Goal: Find contact information: Find contact information

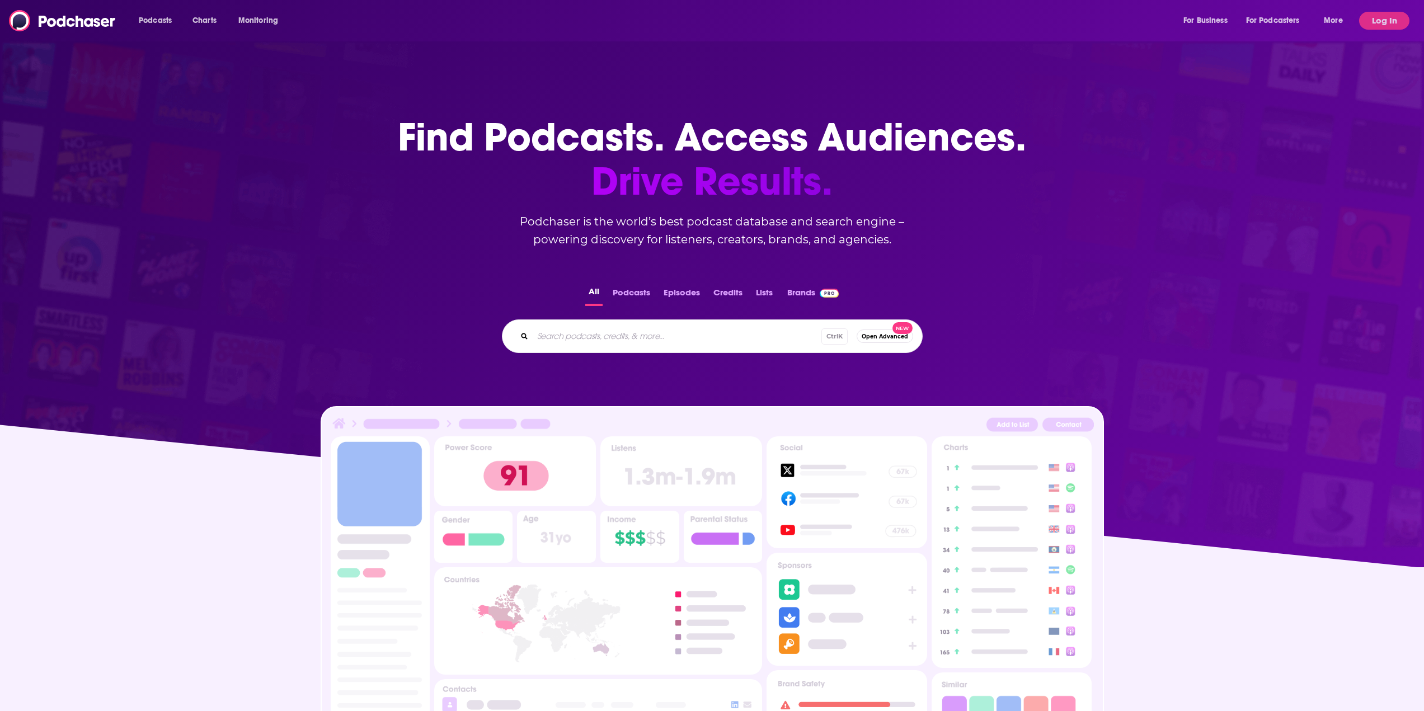
click at [629, 334] on input "Search podcasts, credits, & more..." at bounding box center [677, 336] width 289 height 18
paste input "[PERSON_NAME]"
type input "[PERSON_NAME]"
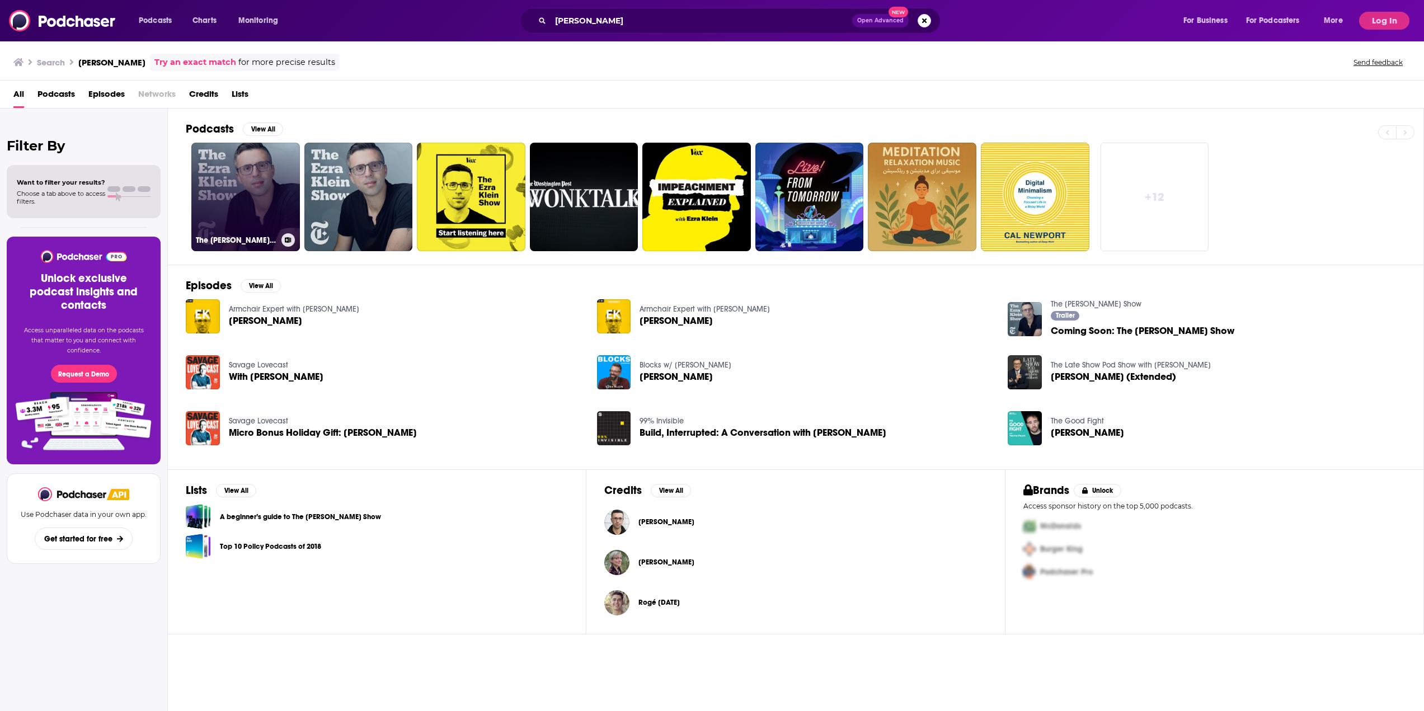
click at [252, 174] on link "The [PERSON_NAME] Show" at bounding box center [245, 197] width 109 height 109
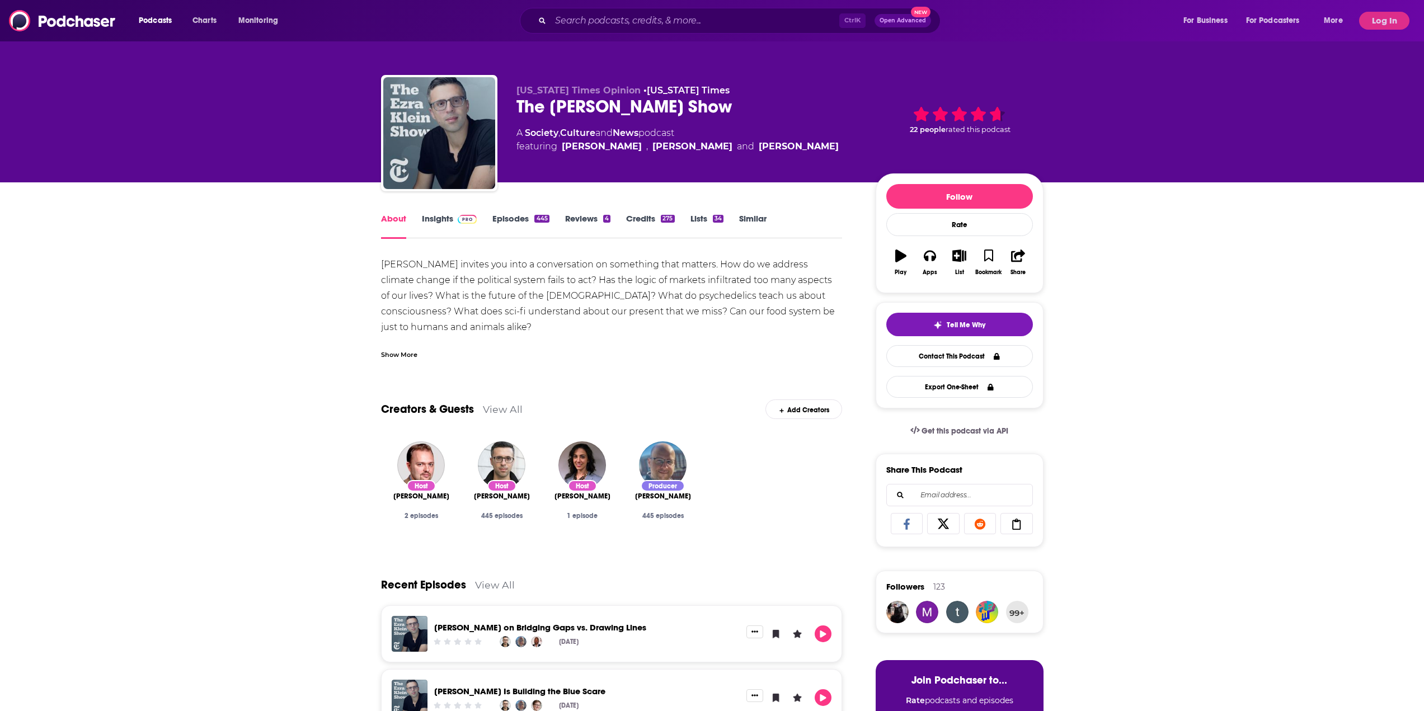
click at [452, 219] on link "Insights" at bounding box center [449, 226] width 55 height 26
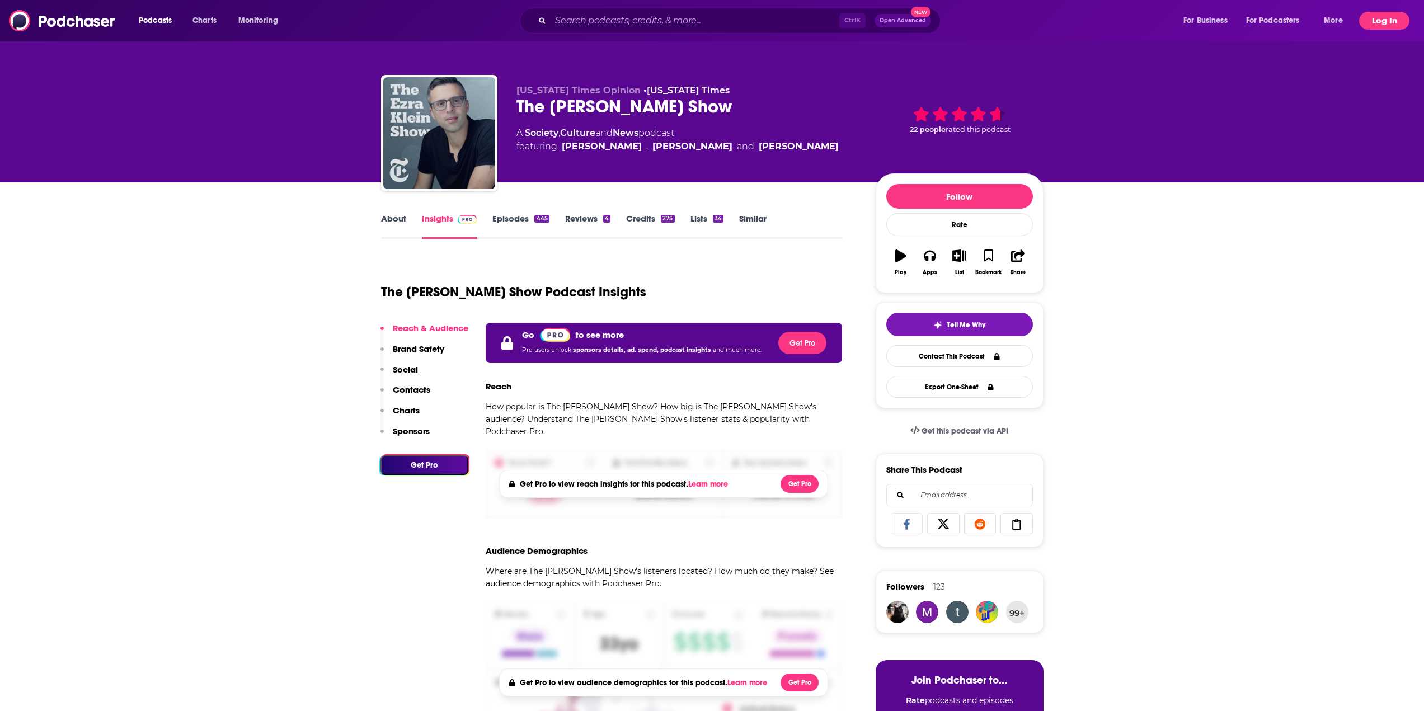
click at [1394, 16] on button "Log In" at bounding box center [1384, 21] width 50 height 18
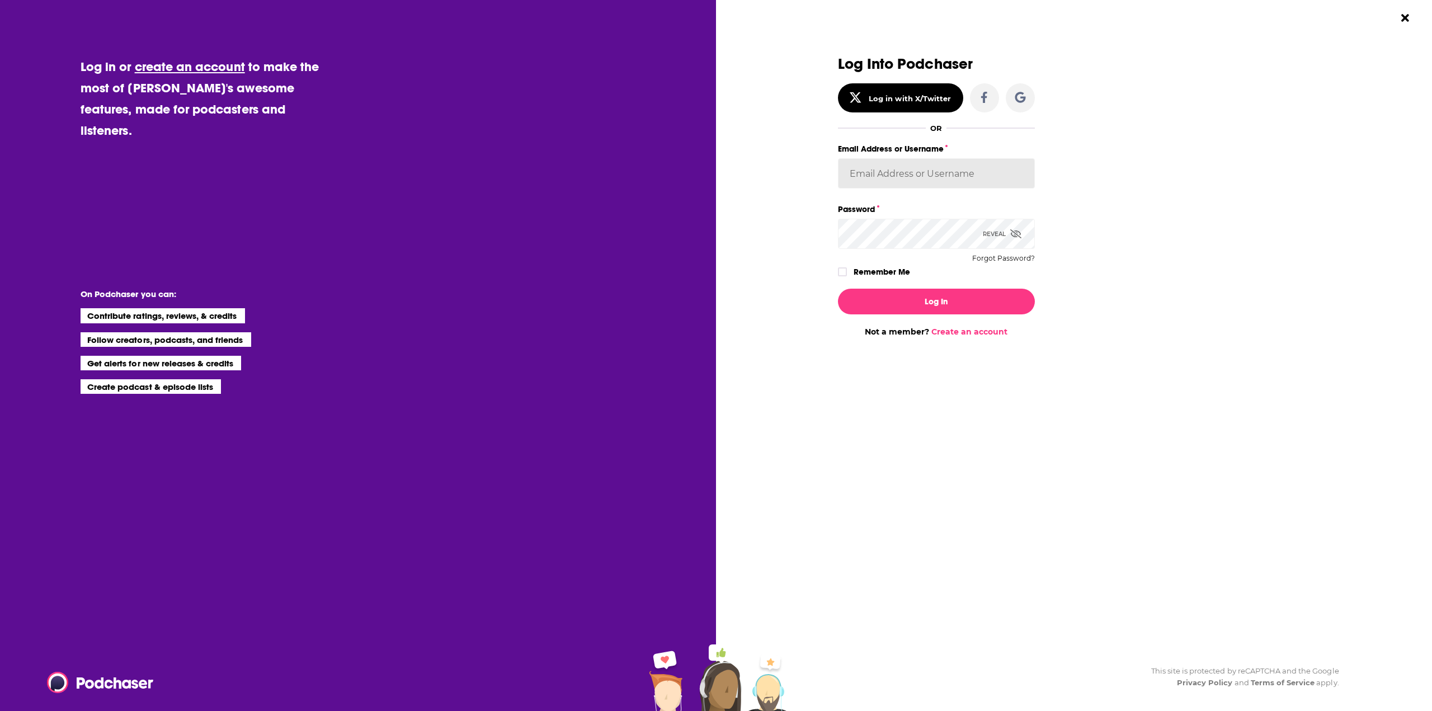
click at [963, 176] on input "Email Address or Username" at bounding box center [936, 173] width 197 height 30
click at [917, 170] on input "Email Address or Username" at bounding box center [936, 173] width 197 height 30
paste input "[EMAIL_ADDRESS][PERSON_NAME][DOMAIN_NAME]"
type input "[EMAIL_ADDRESS][PERSON_NAME][DOMAIN_NAME]"
click at [885, 271] on label "Remember Me" at bounding box center [882, 272] width 56 height 15
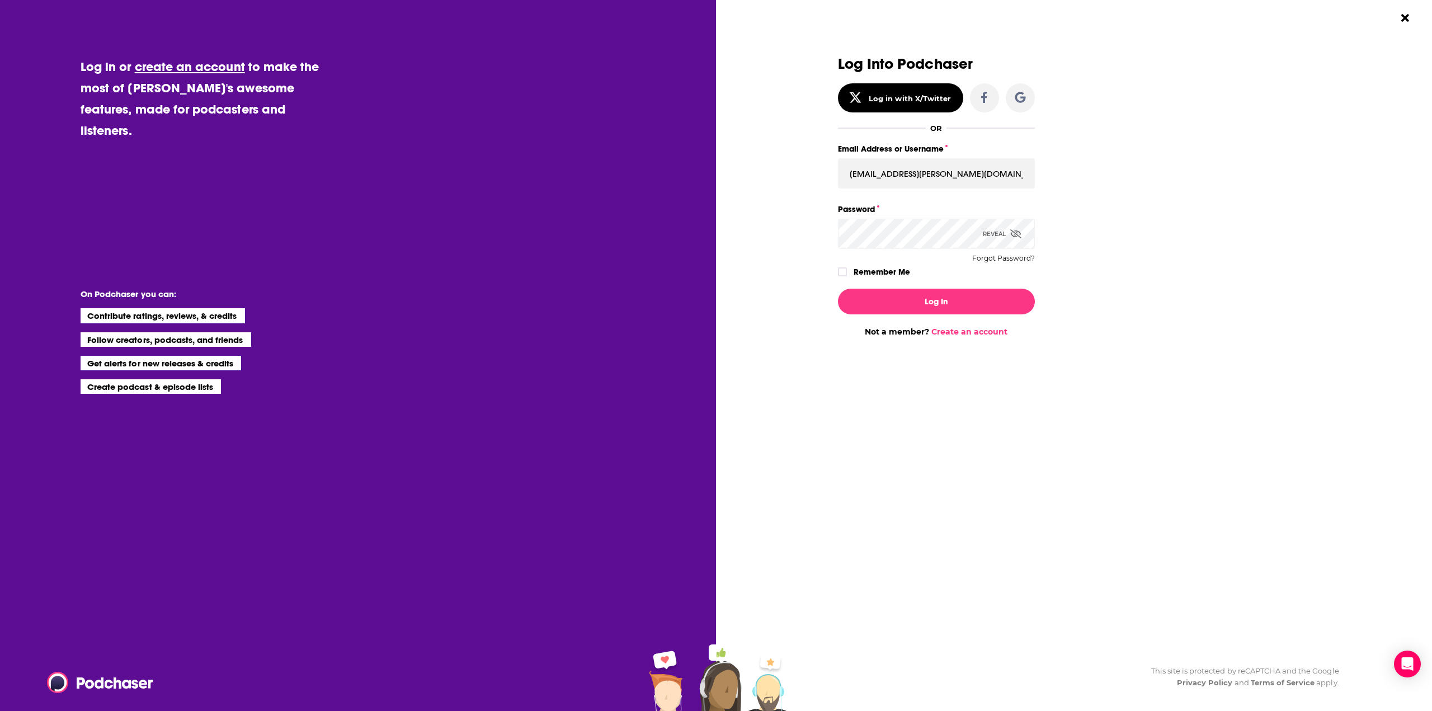
click at [846, 277] on input "rememberMe" at bounding box center [842, 277] width 7 height 0
click at [919, 298] on button "Log In" at bounding box center [936, 302] width 197 height 26
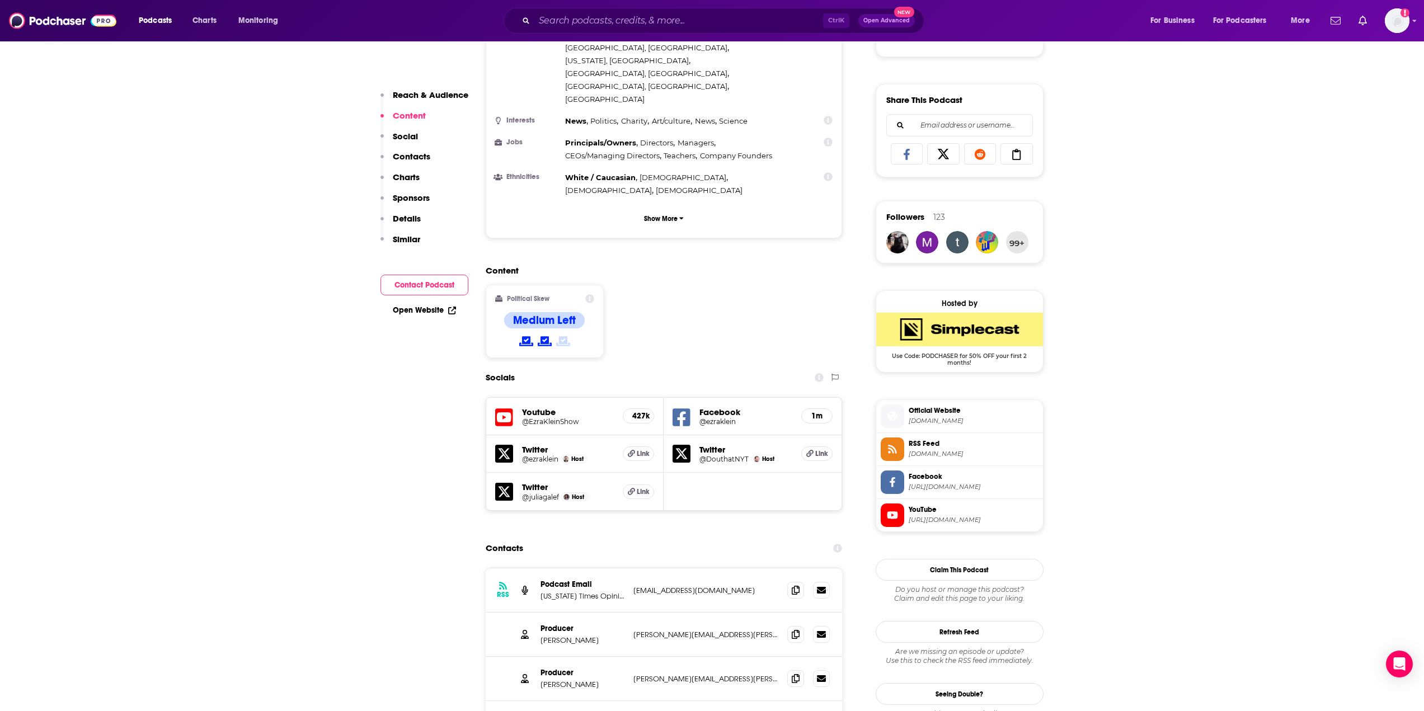
scroll to position [727, 0]
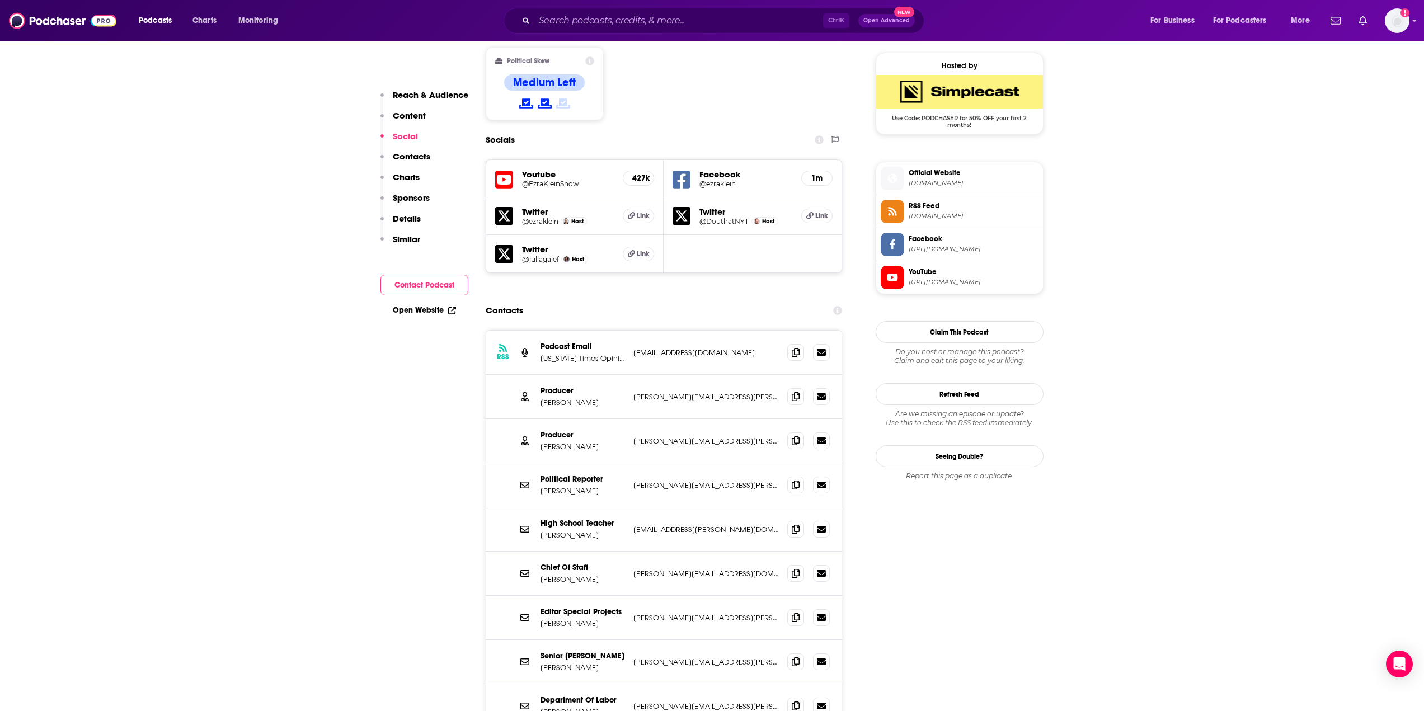
scroll to position [1007, 0]
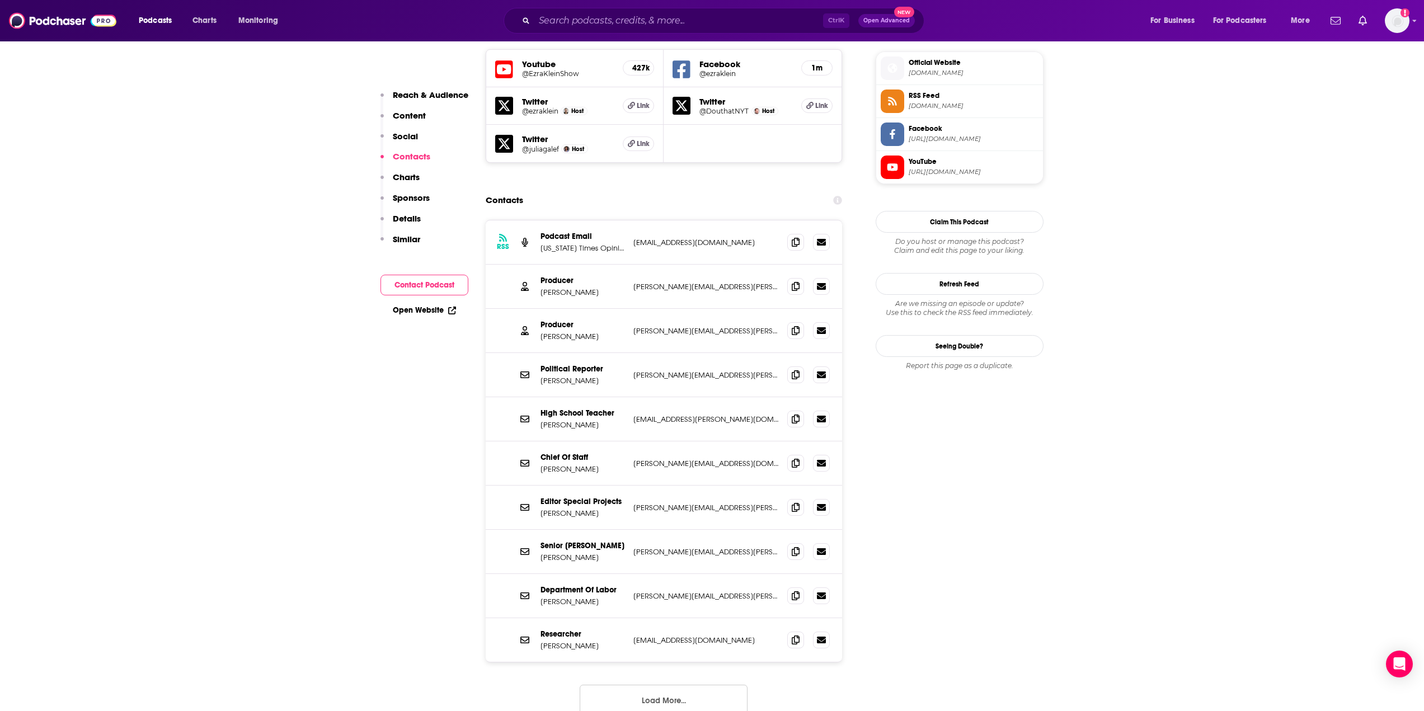
click at [690, 685] on button "Load More..." at bounding box center [664, 700] width 168 height 30
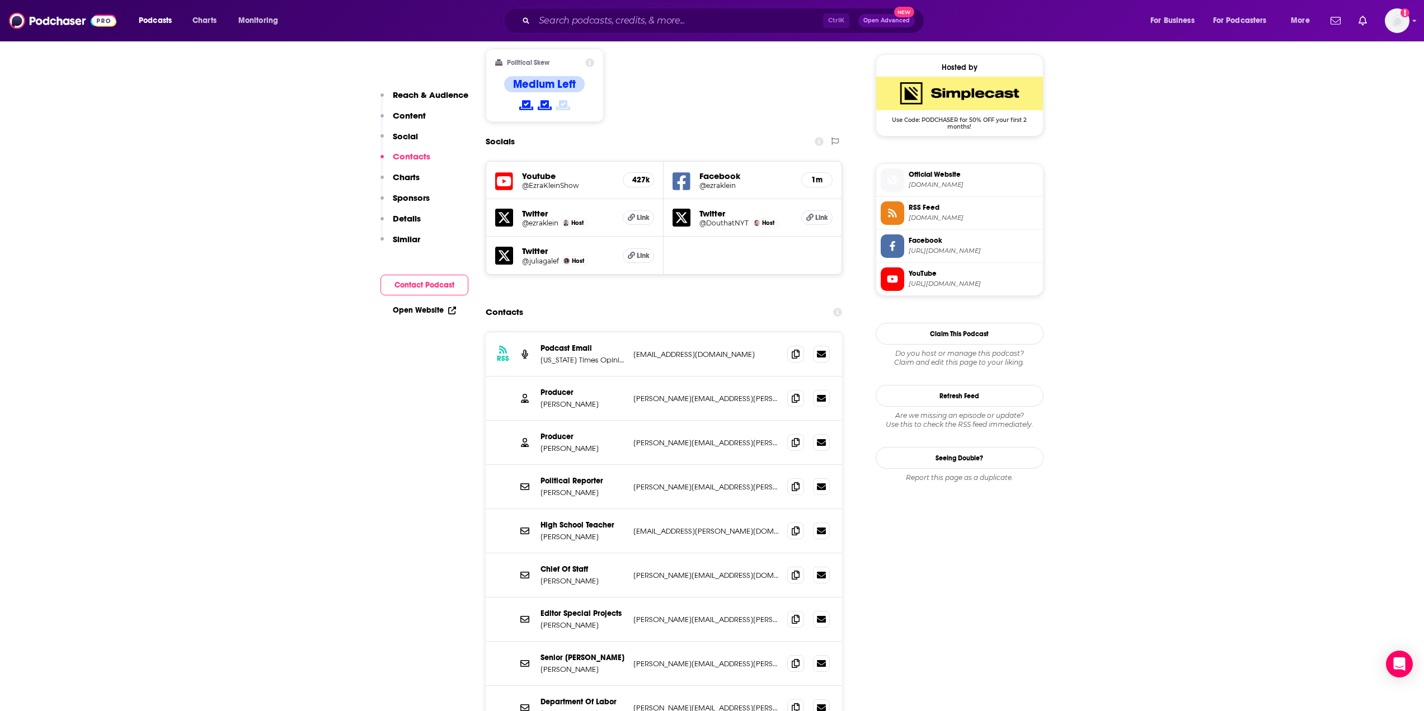
click at [567, 399] on p "[PERSON_NAME]" at bounding box center [582, 404] width 84 height 10
click at [795, 393] on icon at bounding box center [796, 397] width 8 height 9
click at [572, 399] on p "[PERSON_NAME]" at bounding box center [582, 404] width 84 height 10
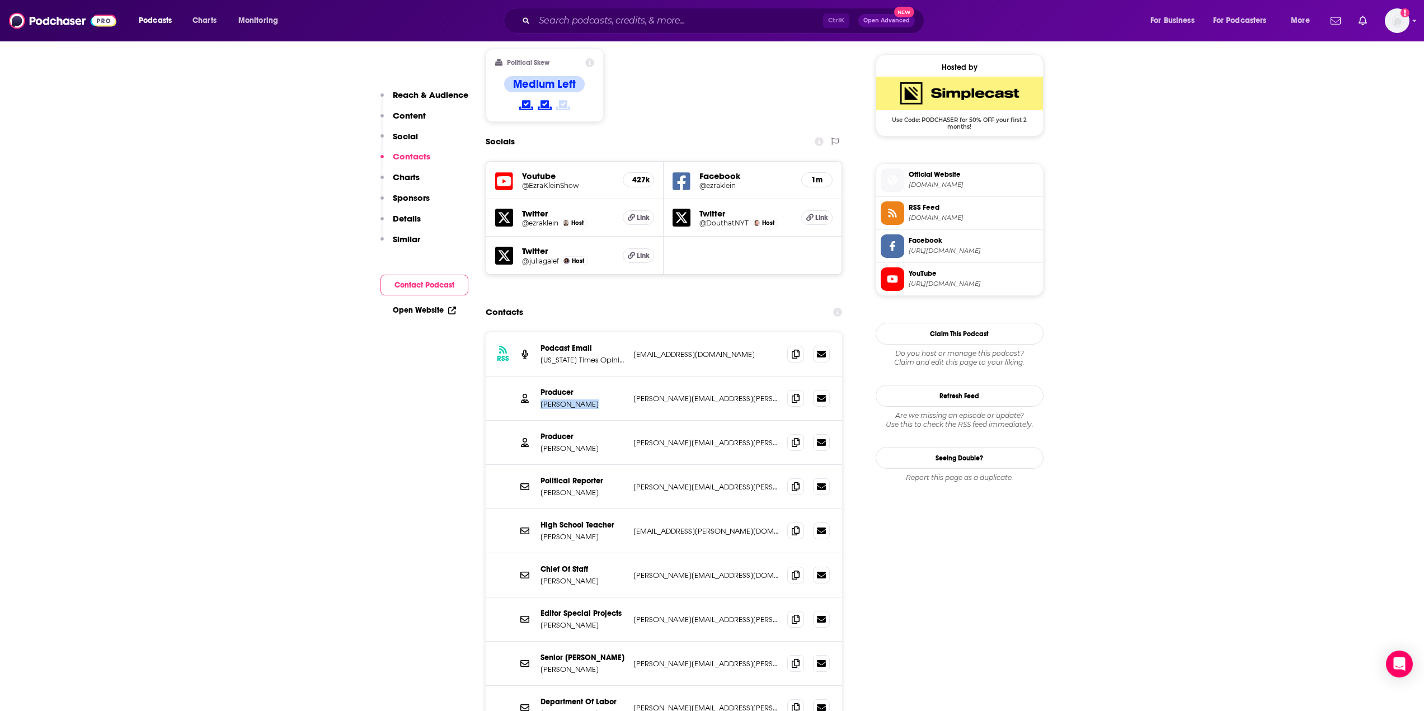
click at [572, 399] on p "[PERSON_NAME]" at bounding box center [582, 404] width 84 height 10
copy p "[PERSON_NAME]"
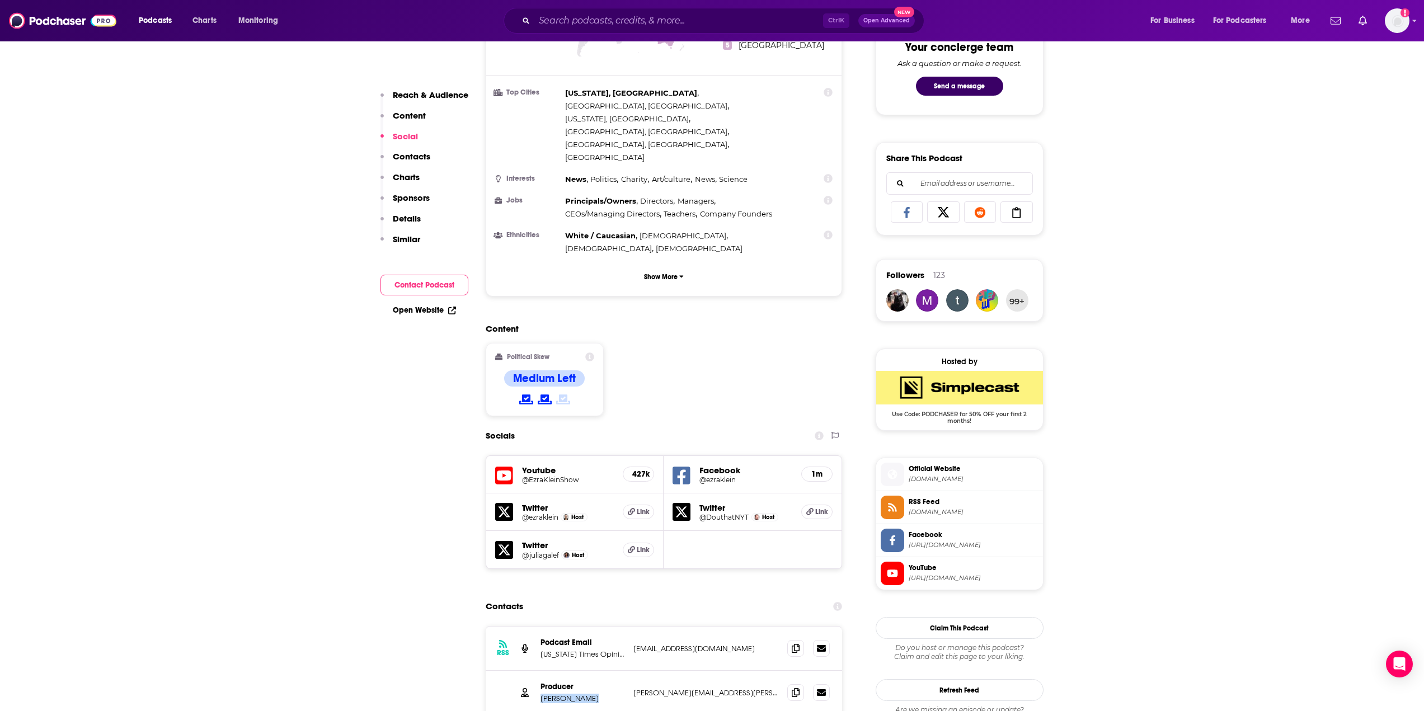
scroll to position [559, 0]
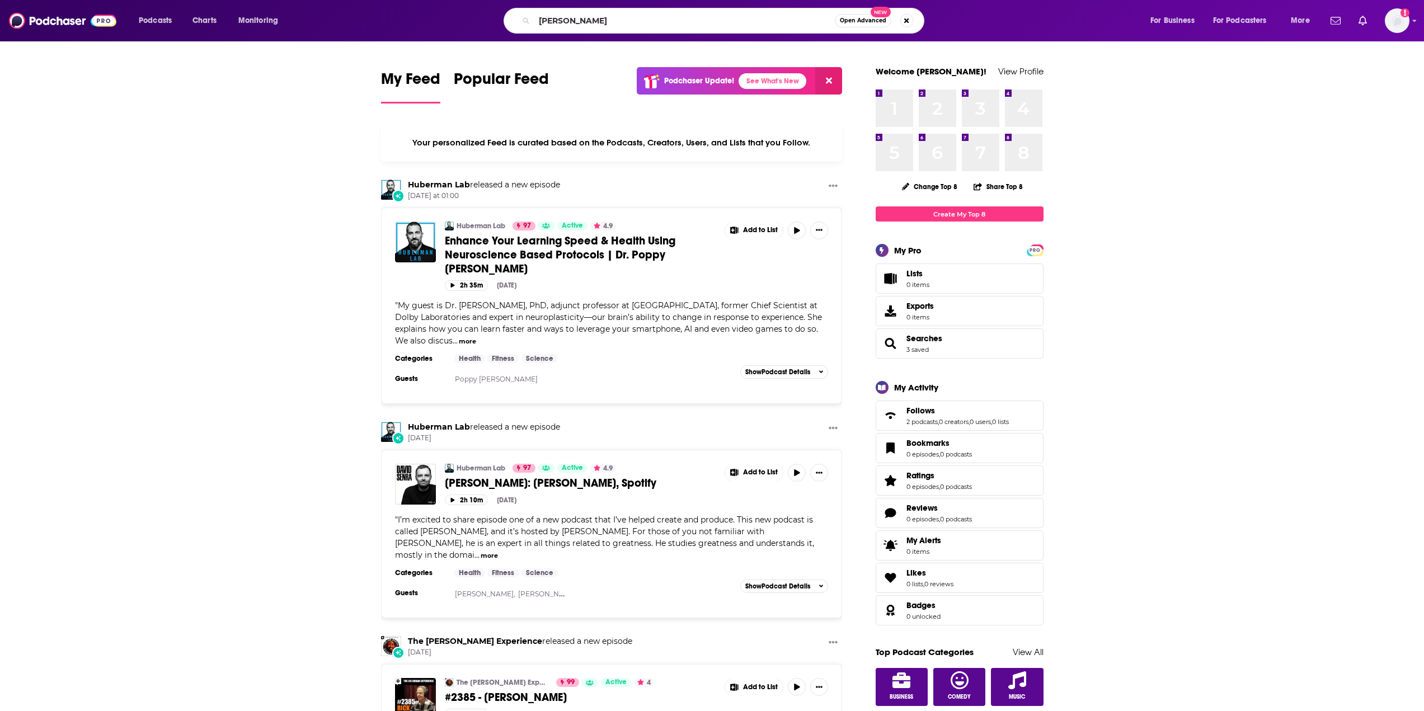
type input "Ezra"
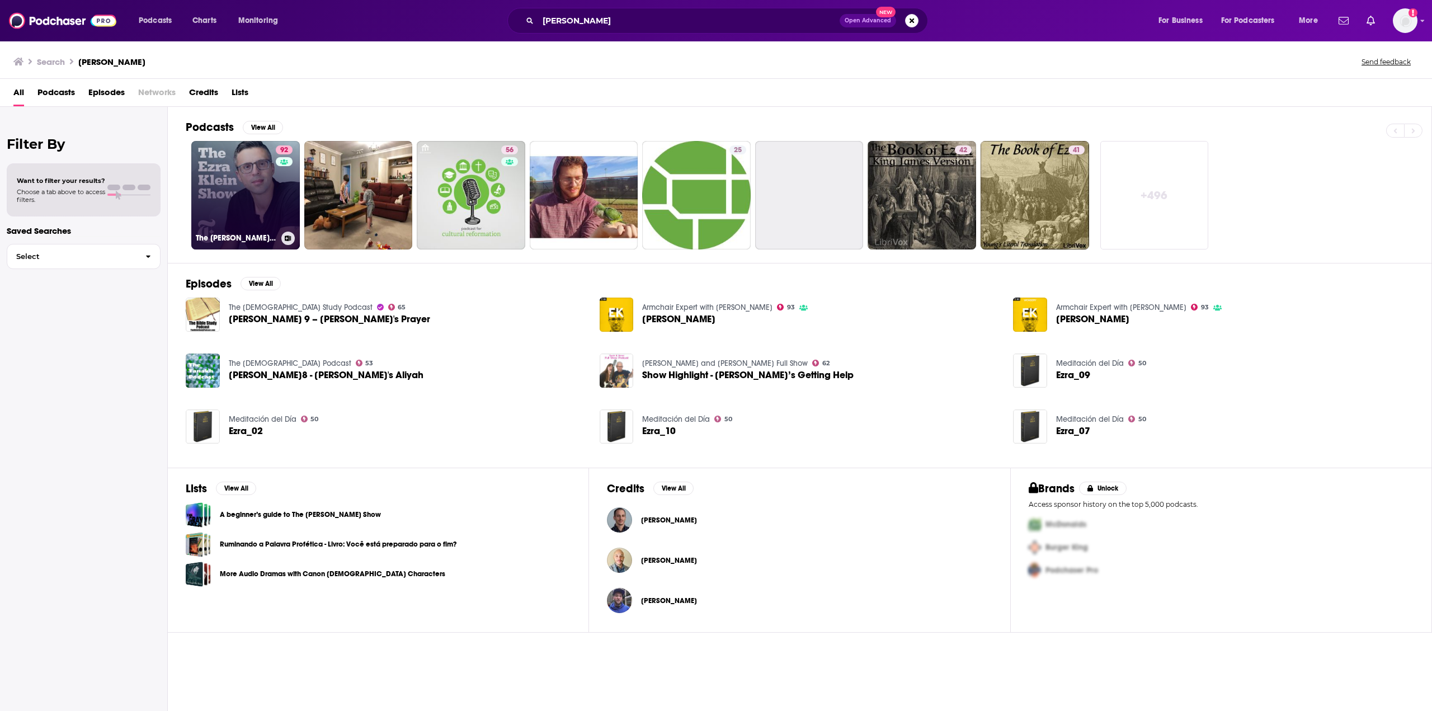
click at [251, 181] on link "92 The Ezra Klein Show" at bounding box center [245, 195] width 109 height 109
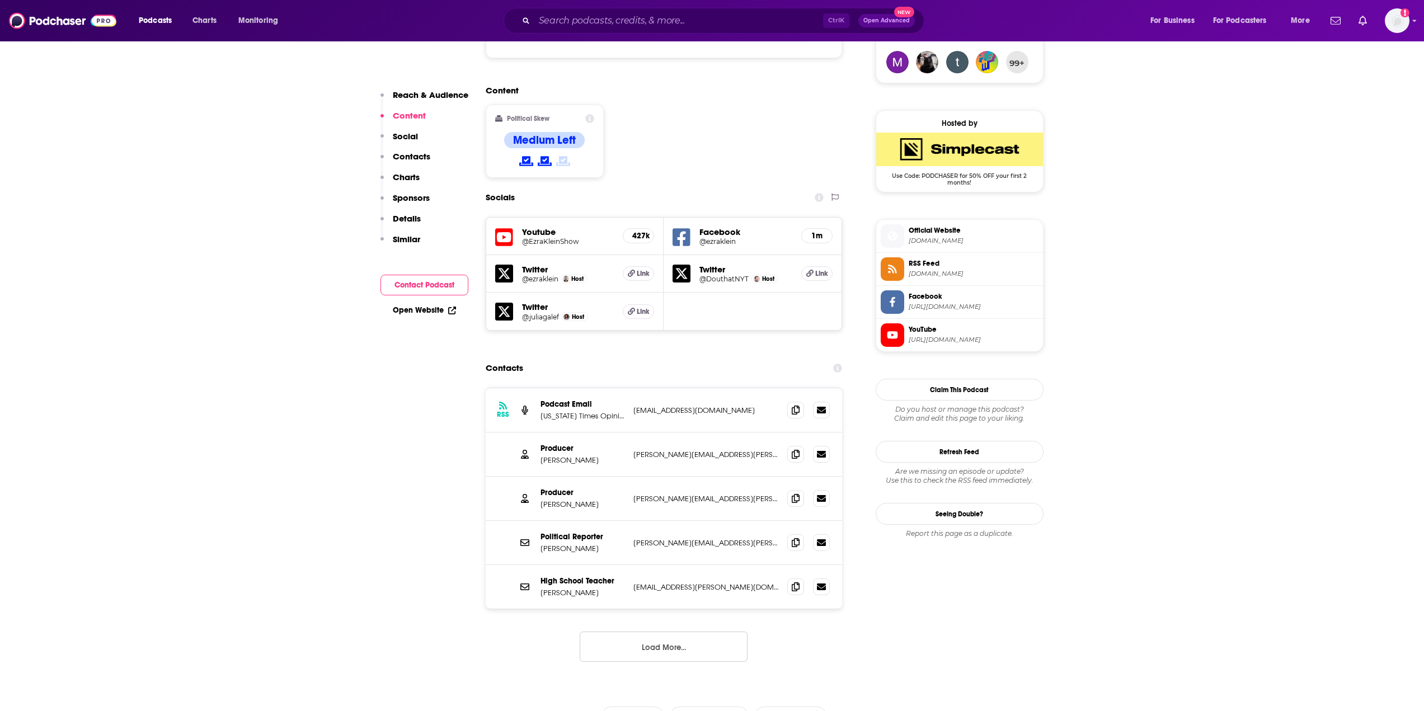
scroll to position [895, 0]
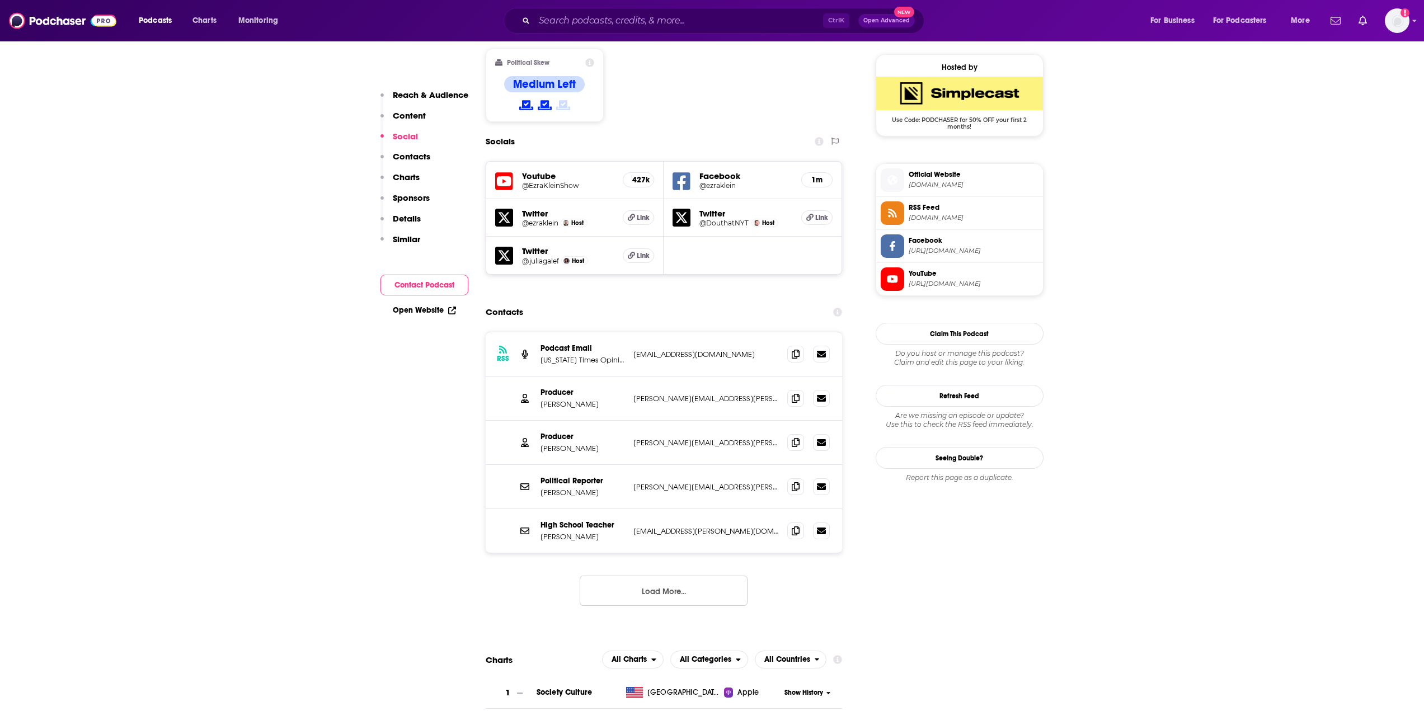
click at [635, 576] on button "Load More..." at bounding box center [664, 591] width 168 height 30
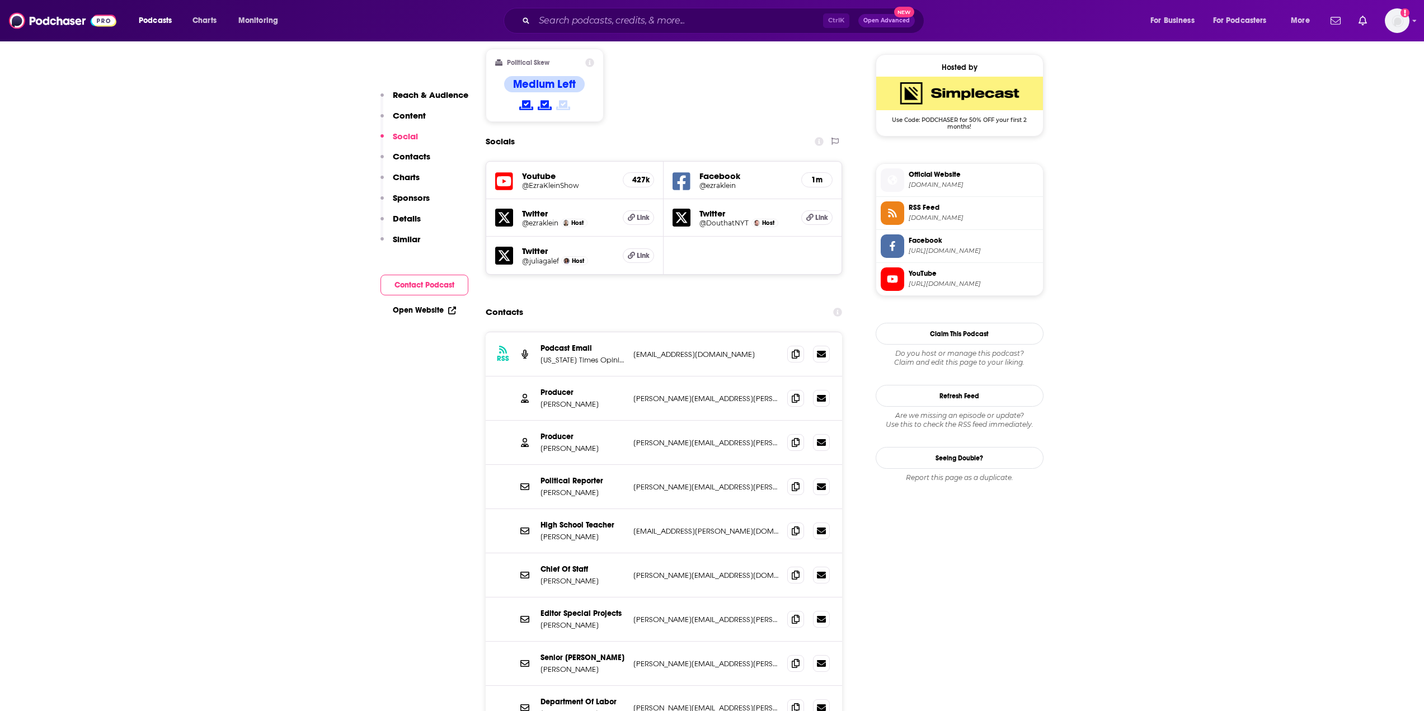
click at [537, 376] on div "Producer Annie Galvin anne.galvin@gmail.com anne.galvin@gmail.com" at bounding box center [664, 398] width 357 height 44
click at [580, 376] on div "Producer Annie Galvin anne.galvin@gmail.com anne.galvin@gmail.com" at bounding box center [664, 398] width 357 height 44
click at [560, 399] on p "[PERSON_NAME]" at bounding box center [582, 404] width 84 height 10
click at [557, 399] on p "[PERSON_NAME]" at bounding box center [582, 404] width 84 height 10
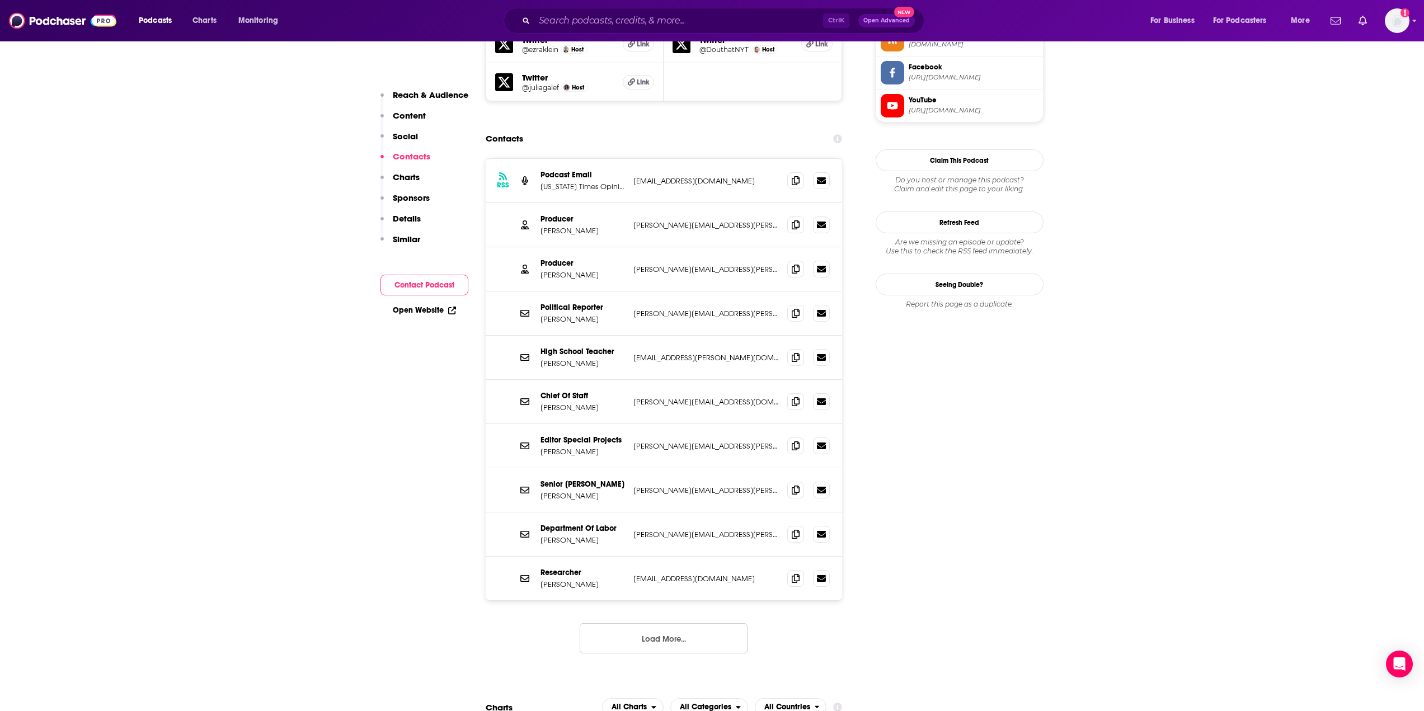
scroll to position [1119, 0]
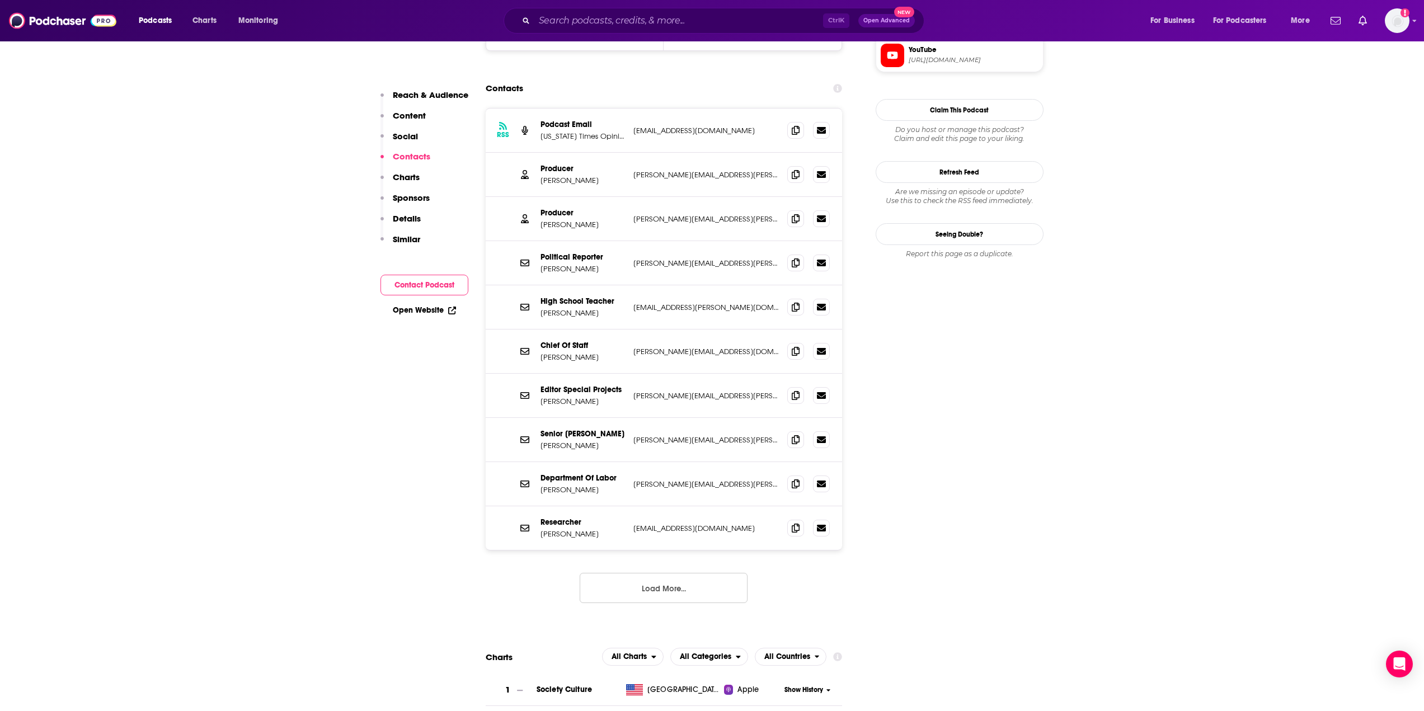
click at [612, 573] on button "Load More..." at bounding box center [664, 588] width 168 height 30
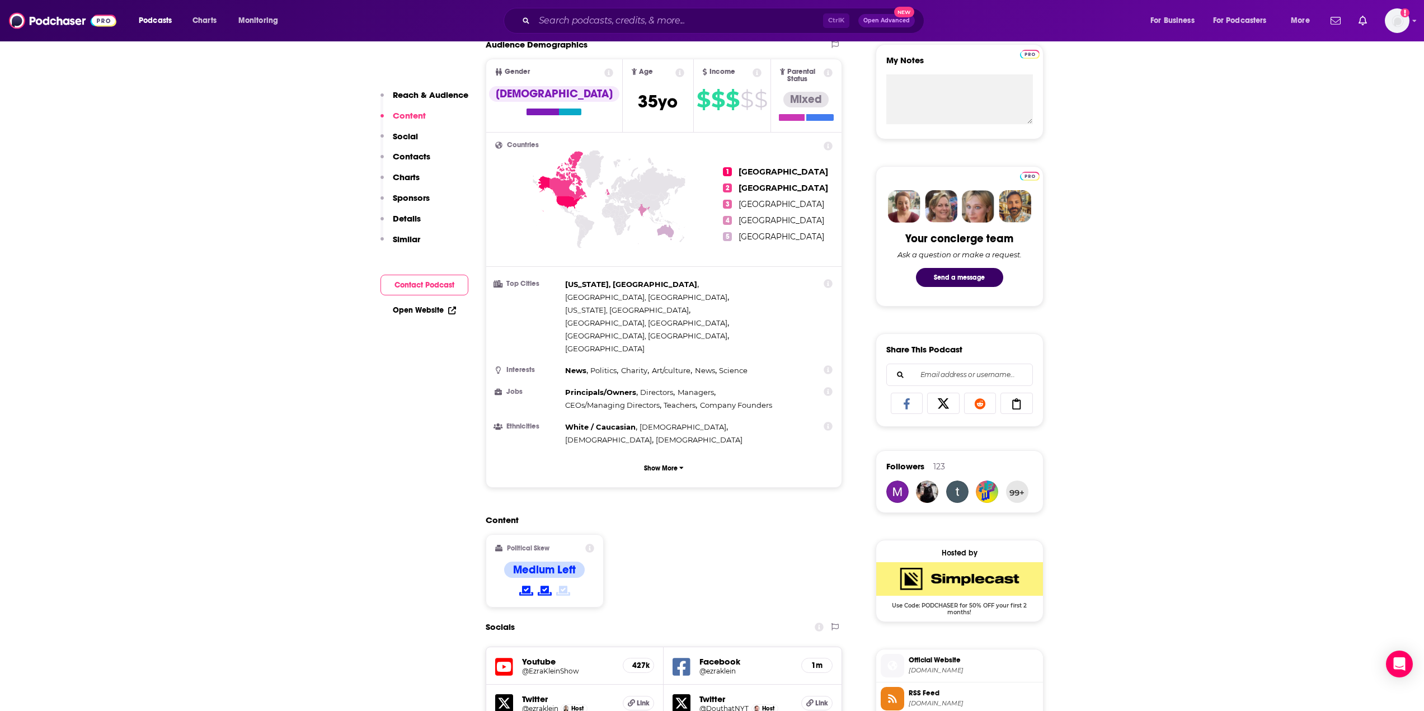
scroll to position [392, 0]
